Goal: Information Seeking & Learning: Learn about a topic

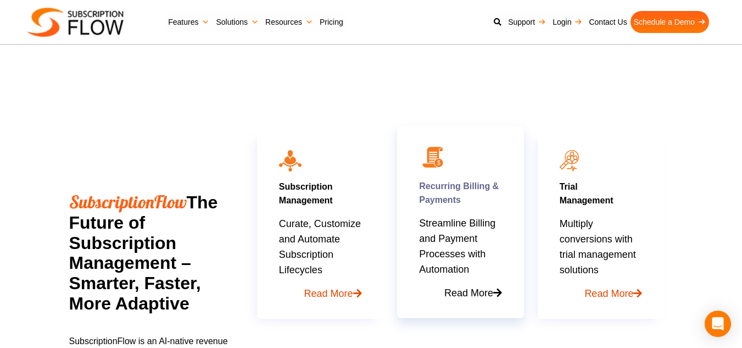
scroll to position [494, 0]
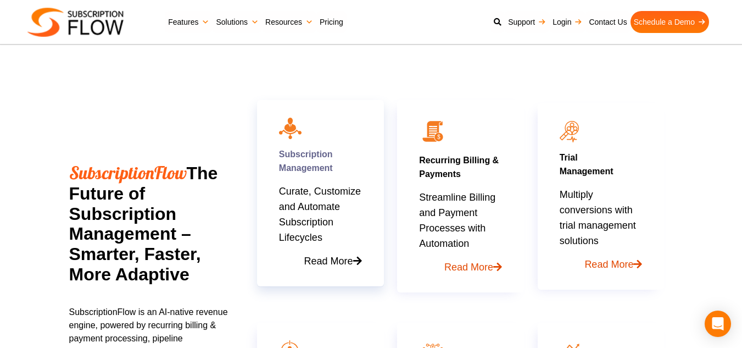
click at [334, 261] on link "Read More" at bounding box center [320, 257] width 83 height 24
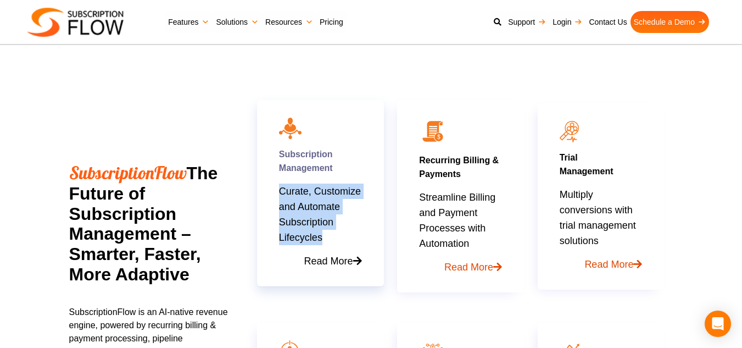
drag, startPoint x: 267, startPoint y: 188, endPoint x: 321, endPoint y: 235, distance: 70.8
click at [321, 235] on div "Subscription Management Curate, Customize and Automate Subscription Lifecycles …" at bounding box center [320, 193] width 127 height 186
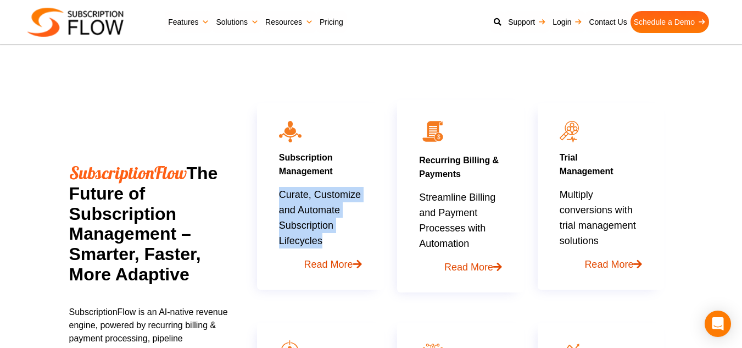
copy p "Curate, Customize and Automate Subscription Lifecycles"
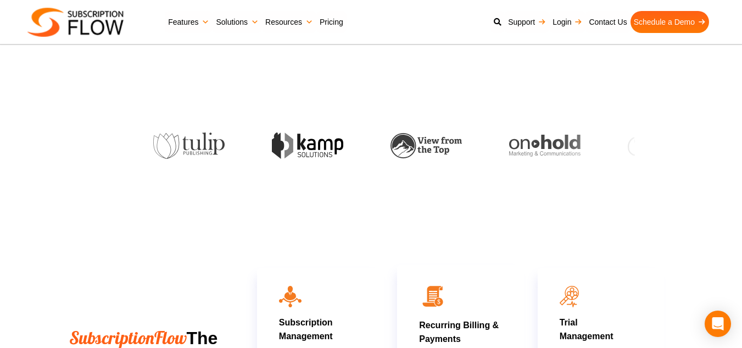
scroll to position [0, 0]
